Goal: Find specific page/section: Find specific page/section

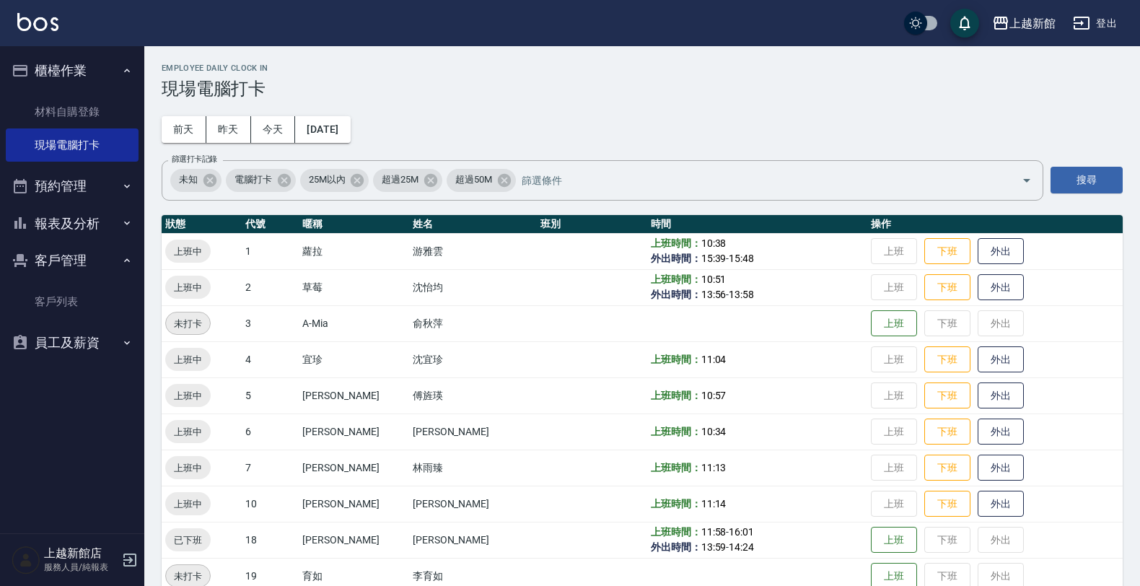
scroll to position [314, 0]
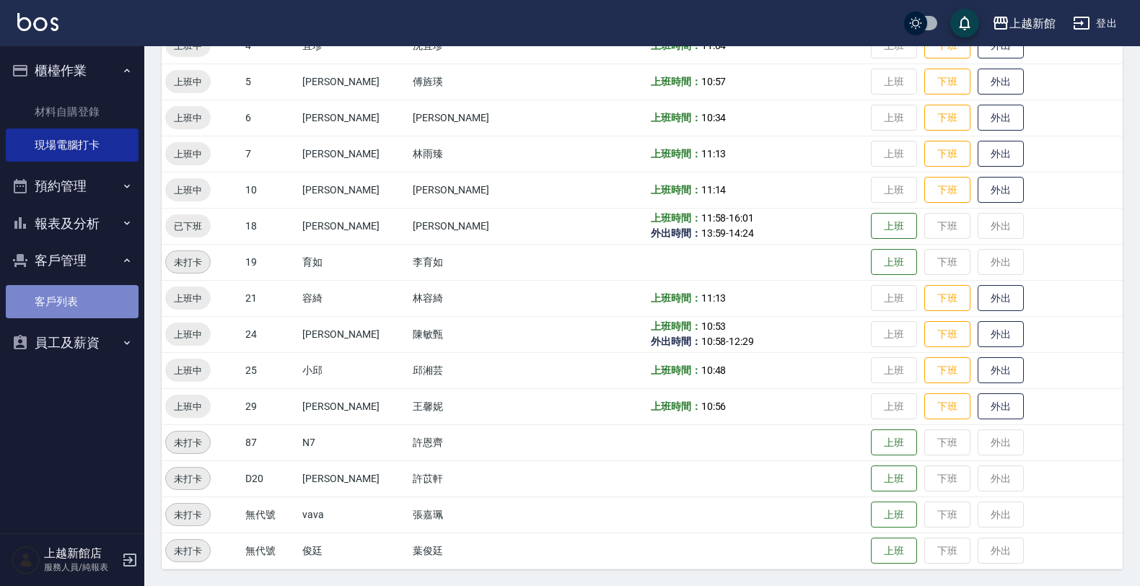
click at [78, 302] on link "客戶列表" at bounding box center [72, 301] width 133 height 33
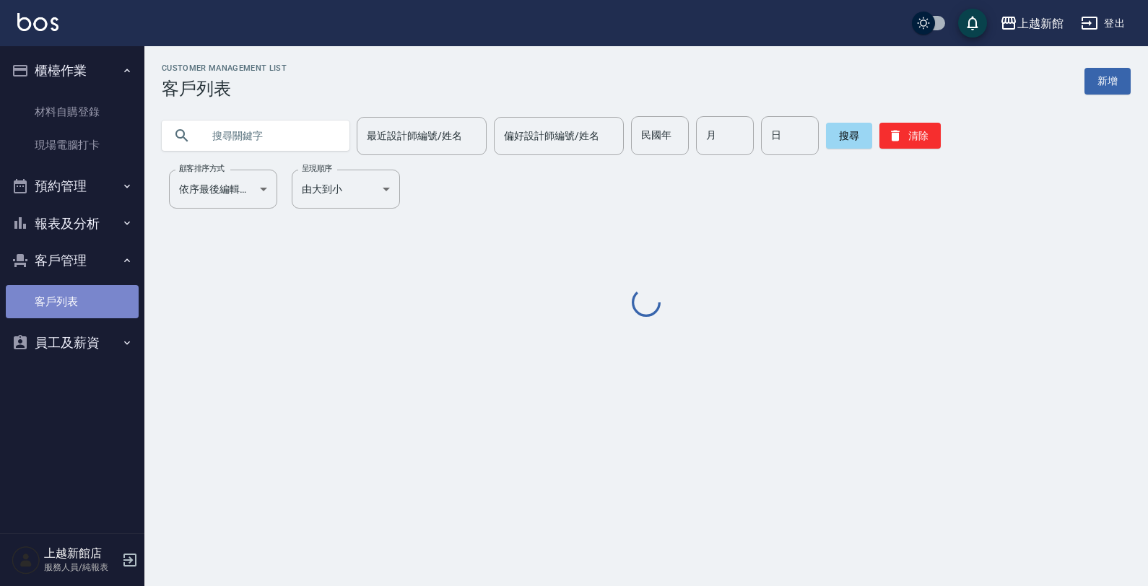
click at [78, 302] on link "客戶列表" at bounding box center [72, 301] width 133 height 33
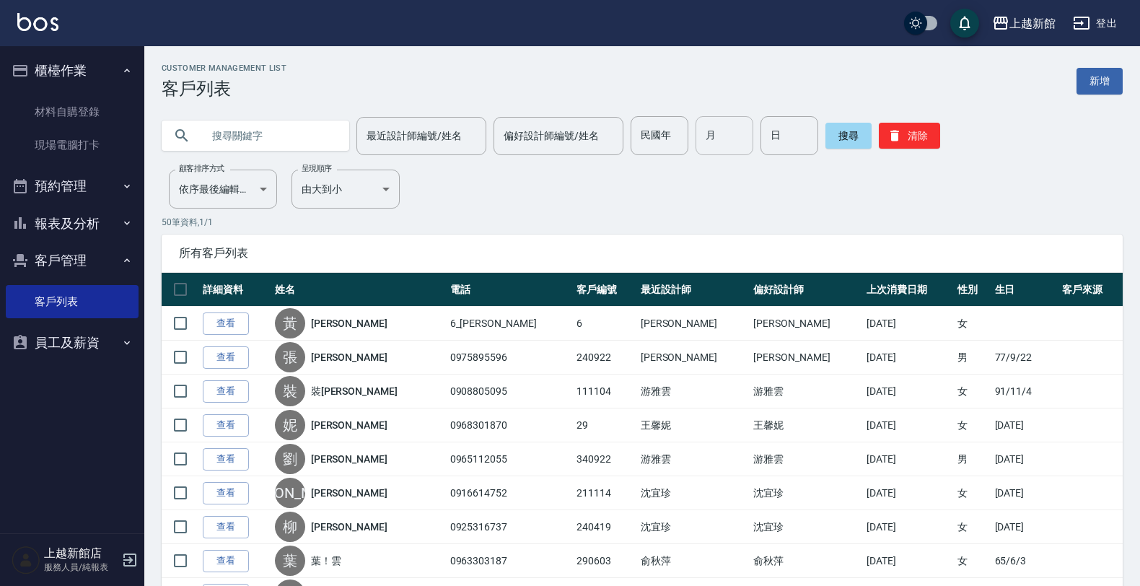
click at [708, 139] on input "月" at bounding box center [725, 135] width 58 height 39
type input "8"
click at [761, 137] on input "日" at bounding box center [790, 135] width 58 height 39
type input "13"
click at [291, 134] on input "text" at bounding box center [270, 135] width 136 height 39
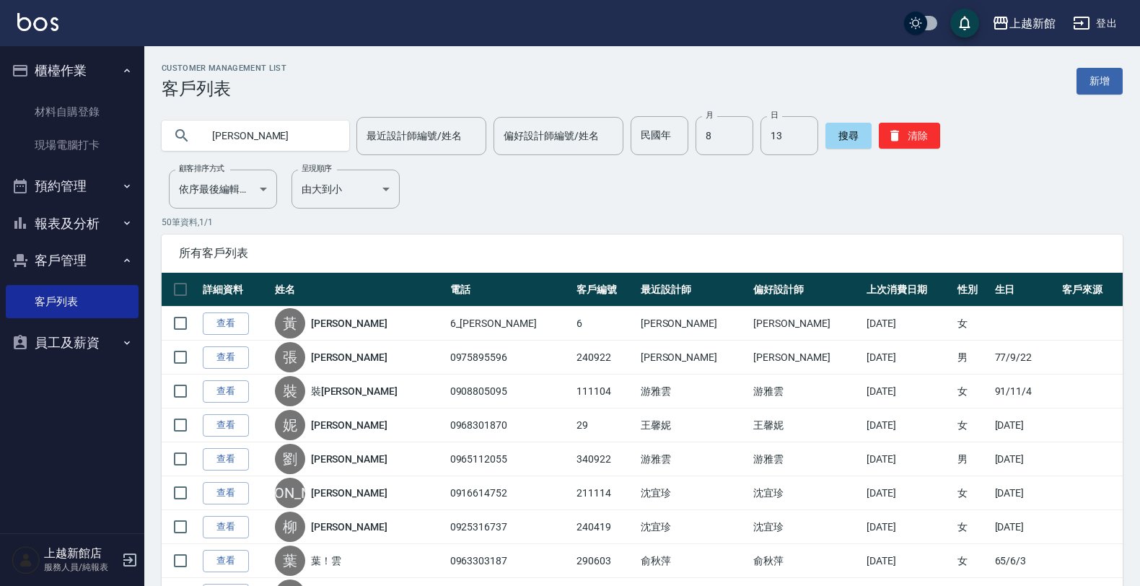
type input "[PERSON_NAME]"
